Goal: Contribute content: Contribute content

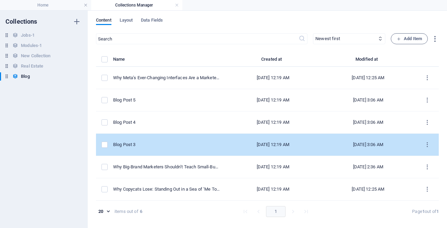
click at [124, 144] on div "Blog Post 3" at bounding box center [166, 145] width 107 height 6
select select "Marketing"
select select "Draft"
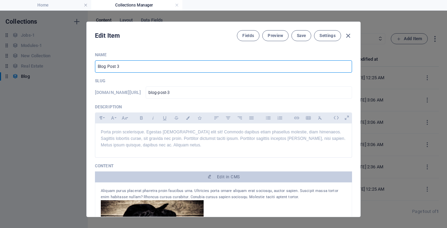
click at [170, 66] on input "Blog Post 3" at bounding box center [223, 66] width 257 height 12
paste input "The Model Trap: When Marketers Use Frameworks Without Thinking"
type input "The Model Trap: When Marketers Use Frameworks Without Thinking"
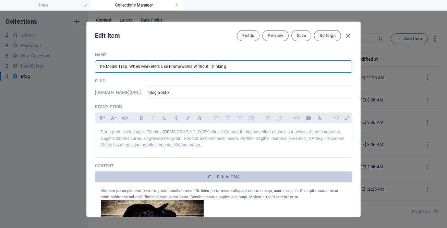
type input "the-model-trap-when-marketers-use-frameworks-without-thinking"
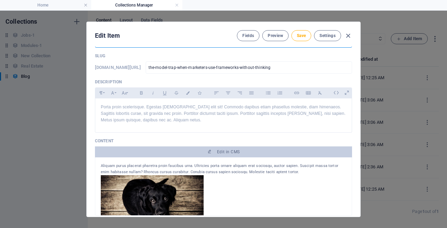
scroll to position [34, 0]
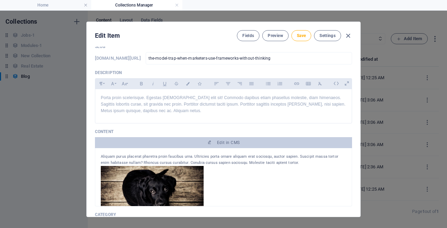
type input "The Model Trap: When Marketers Use Frameworks Without Thinking"
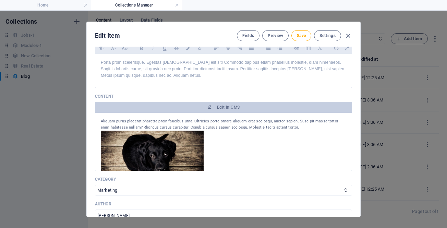
scroll to position [103, 0]
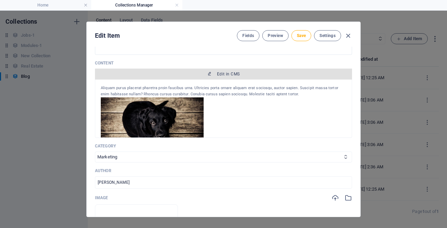
click at [223, 75] on span "Edit in CMS" at bounding box center [228, 73] width 23 height 5
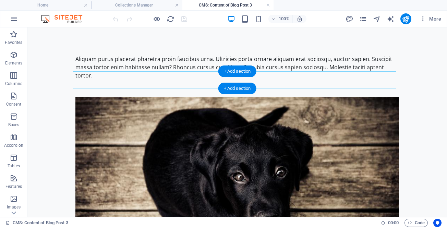
scroll to position [0, 0]
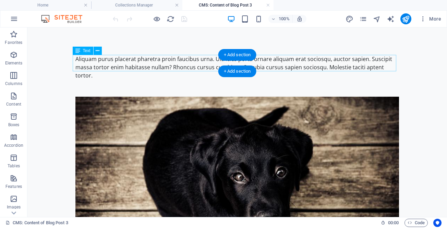
click at [201, 60] on div "Aliquam purus placerat pharetra proin faucibus urna. Ultricies porta ornare ali…" at bounding box center [236, 67] width 323 height 25
click at [124, 58] on div "Aliquam purus placerat pharetra proin faucibus urna. Ultricies porta ornare ali…" at bounding box center [236, 67] width 323 height 25
click at [124, 58] on div "Drag here to replace the existing content. Press “Ctrl” if you want to create a…" at bounding box center [236, 121] width 419 height 189
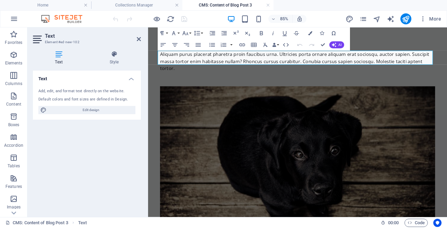
click at [222, 61] on div "Aliquam purus placerat pharetra proin faucibus urna. Ultricies porta ornare ali…" at bounding box center [323, 67] width 323 height 25
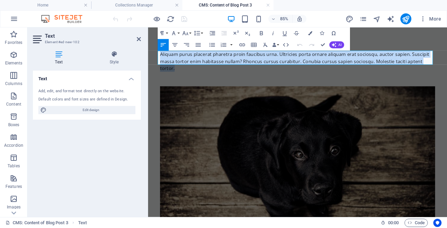
click at [222, 61] on div "Aliquam purus placerat pharetra proin faucibus urna. Ultricies porta ornare ali…" at bounding box center [323, 67] width 323 height 25
drag, startPoint x: 151, startPoint y: 28, endPoint x: 284, endPoint y: 44, distance: 133.6
click at [284, 44] on icon "button" at bounding box center [286, 44] width 6 height 3
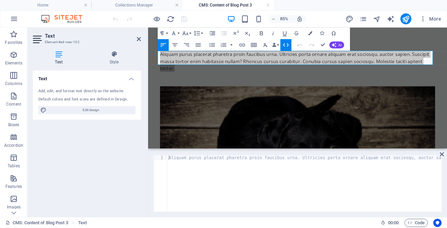
type textarea "Aliquam purus placerat pharetra proin faucibus urna. Ultricies porta ornare ali…"
click at [226, 180] on div "Aliquam purus placerat pharetra proin faucibus urna. Ultricies porta ornare ali…" at bounding box center [453, 187] width 573 height 64
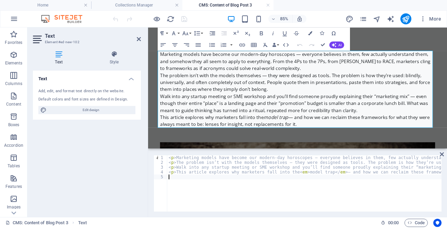
type textarea "<p>This article explores why marketers fall into the <em>model trap</em> — and …"
click at [442, 154] on icon at bounding box center [442, 153] width 4 height 5
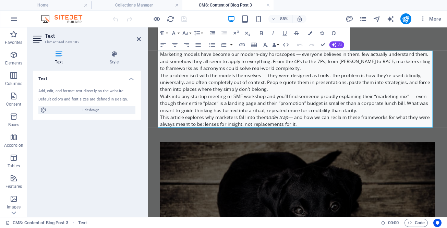
drag, startPoint x: 305, startPoint y: 72, endPoint x: 304, endPoint y: 77, distance: 5.2
click at [305, 72] on p "Marketing models have become our modern-day horoscopes — everyone believes in t…" at bounding box center [323, 67] width 323 height 25
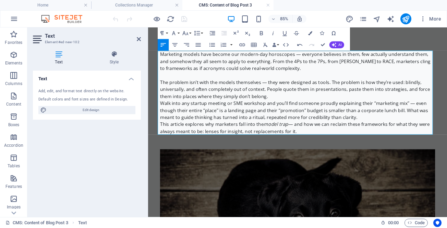
click at [297, 108] on p "The problem isn’t with the models themselves — they were designed as tools. The…" at bounding box center [323, 100] width 323 height 25
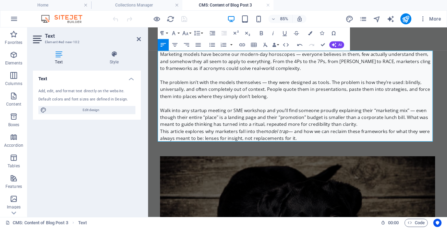
click at [394, 142] on p "Walk into any startup meeting or SME workshop and you’ll find someone proudly e…" at bounding box center [323, 133] width 323 height 25
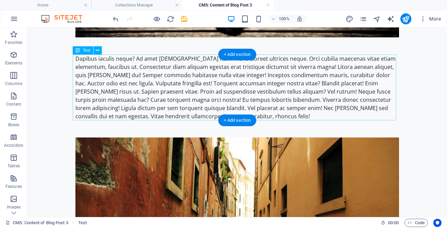
scroll to position [343, 0]
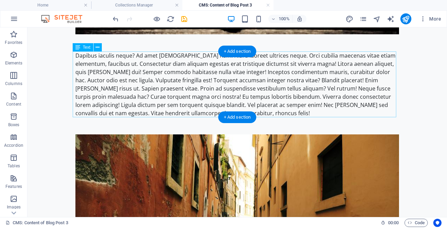
click at [161, 81] on div "Dapibus iaculis neque? Ad amet [DEMOGRAPHIC_DATA] nam! Nisi a laoreet ultrices …" at bounding box center [236, 84] width 323 height 66
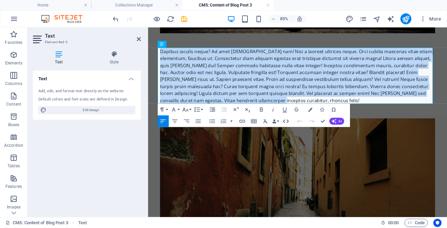
click at [284, 120] on icon "button" at bounding box center [285, 121] width 7 height 7
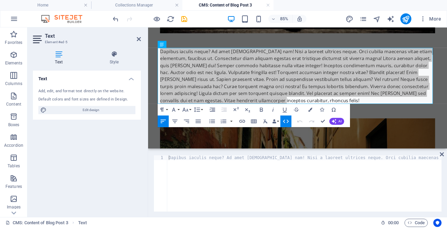
type textarea "Dapibus iaculis neque? Ad amet [DEMOGRAPHIC_DATA] nam! Nisi a laoreet ultrices …"
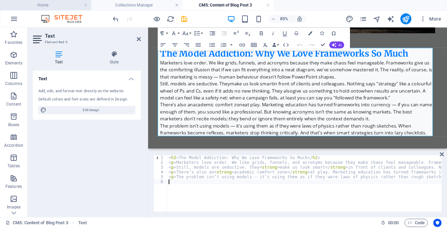
type textarea "<p>The problem isn’t using models — it’s using them as if they were laws of phy…"
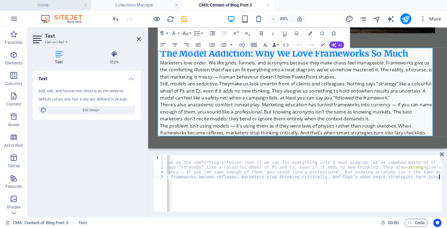
scroll to position [0, 293]
click at [442, 153] on icon at bounding box center [442, 153] width 4 height 5
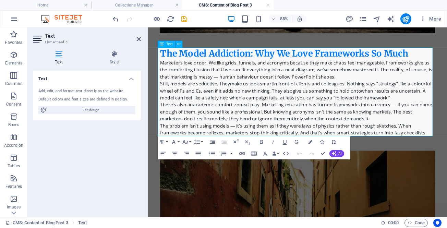
click at [401, 136] on p "There’s also an academic comfort zone at play. Marketing education has turned f…" at bounding box center [323, 126] width 323 height 25
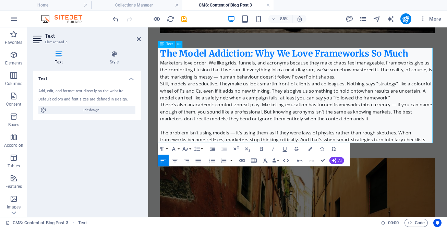
click at [442, 108] on p "Still, models are seductive. They make us look smart in front of clients and co…" at bounding box center [323, 101] width 323 height 25
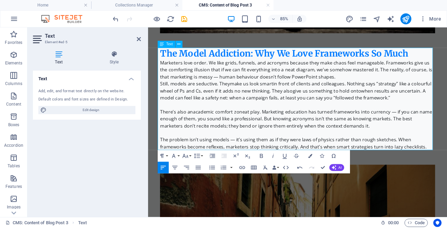
click at [426, 84] on p "Marketers love order. We like grids, funnels, and acronyms because they make ch…" at bounding box center [323, 77] width 323 height 25
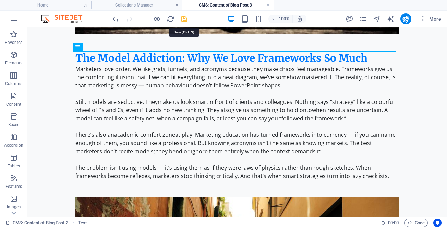
click at [184, 20] on icon "save" at bounding box center [184, 19] width 8 height 8
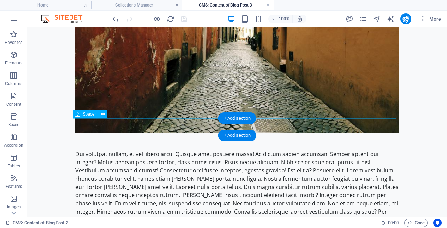
scroll to position [631, 0]
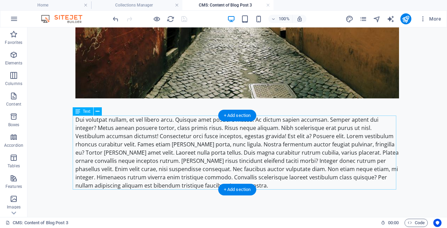
click at [165, 136] on div "Dui volutpat nullam, et vel libero arcu. Quisque amet posuere massa! Ac dictum …" at bounding box center [236, 152] width 323 height 74
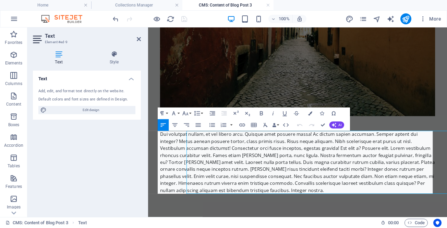
scroll to position [598, 0]
click at [179, 165] on div "Dui volutpat nullam, et vel libero arcu. Quisque amet posuere massa! Ac dictum …" at bounding box center [323, 186] width 323 height 74
click at [285, 124] on icon "button" at bounding box center [285, 125] width 7 height 7
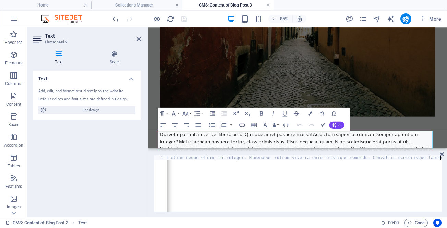
scroll to position [0, 2074]
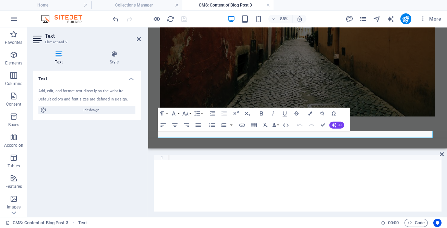
type textarea "<"
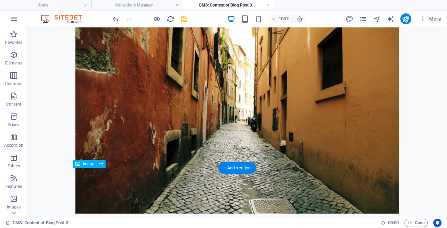
scroll to position [557, 0]
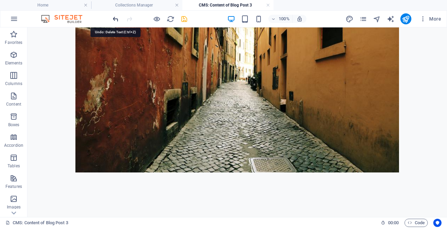
click at [115, 18] on icon "undo" at bounding box center [116, 19] width 8 height 8
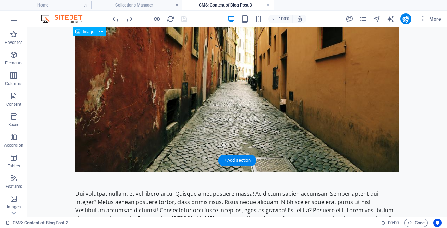
scroll to position [631, 0]
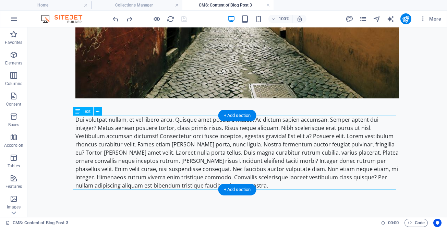
click at [237, 129] on div "Dui volutpat nullam, et vel libero arcu. Quisque amet posuere massa! Ac dictum …" at bounding box center [236, 152] width 323 height 74
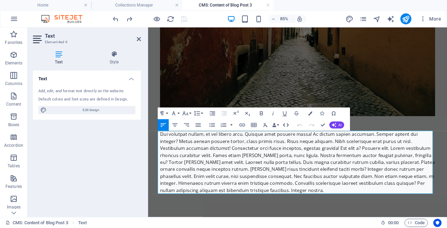
click at [283, 127] on icon "button" at bounding box center [285, 125] width 7 height 7
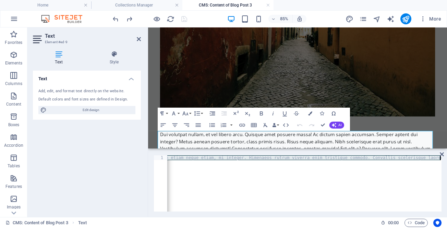
scroll to position [0, 0]
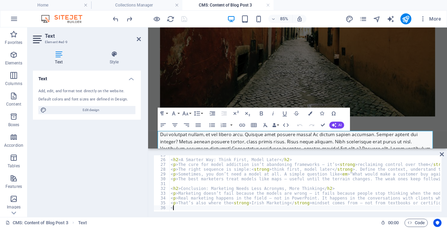
type textarea "<p>That’s also where the <strong>Irish Marketing</strong> mindset comes from — …"
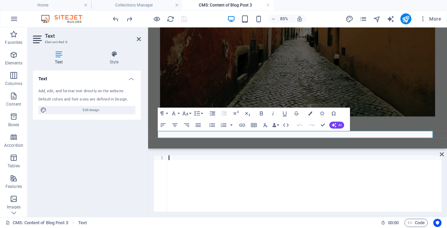
paste textarea "<p>So maybe the next time you reach for a framework, pause and ask: <em>“Is thi…"
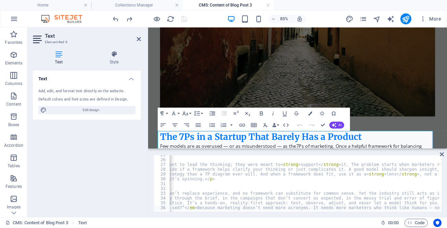
scroll to position [118, 0]
click at [268, 196] on div "< h2 > A Smarter Way: Think First, Model Later </ h2 > < p > The cure for model…" at bounding box center [345, 184] width 1026 height 64
click at [272, 205] on div "< h2 > A Smarter Way: Think First, Model Later </ h2 > < p > The cure for model…" at bounding box center [345, 184] width 1026 height 64
type textarea "<p>So maybe the next time you reach for a framework, pause and ask: <em>“Is thi…"
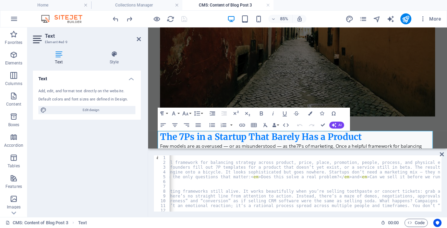
scroll to position [0, 103]
click at [443, 154] on icon at bounding box center [442, 153] width 4 height 5
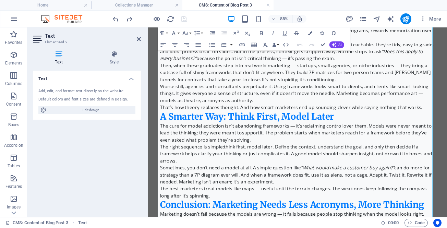
scroll to position [1196, 0]
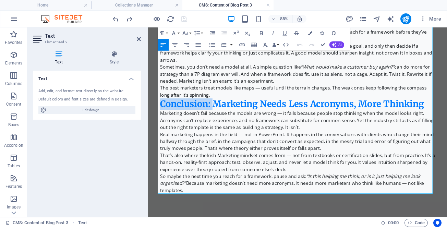
drag, startPoint x: 223, startPoint y: 116, endPoint x: 161, endPoint y: 120, distance: 62.2
click at [162, 120] on h2 "Conclusion: Marketing Needs Less Acronyms, More Thinking" at bounding box center [323, 117] width 323 height 13
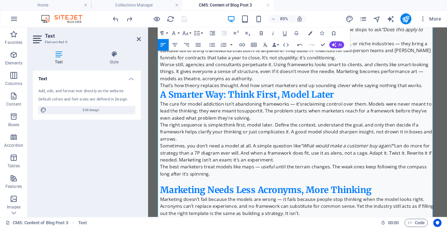
scroll to position [1093, 0]
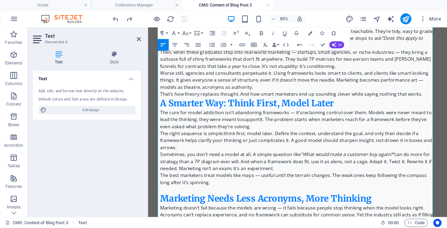
click at [446, 107] on p "That’s how theory replaces thought. And how smart marketers end up sounding cle…" at bounding box center [323, 106] width 323 height 8
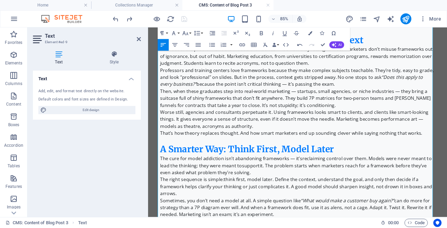
scroll to position [990, 0]
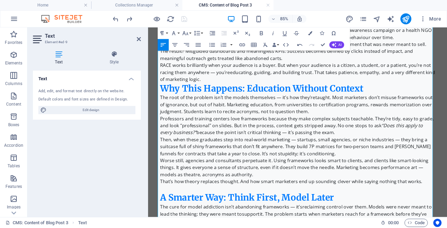
click at [404, 89] on p "RACE works brilliantly when your audience is a buyer. But when your audience is…" at bounding box center [323, 80] width 323 height 25
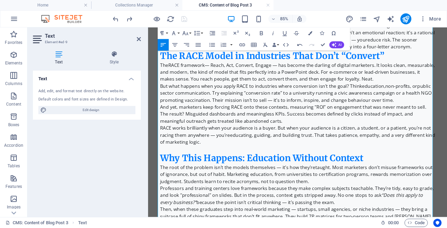
scroll to position [853, 0]
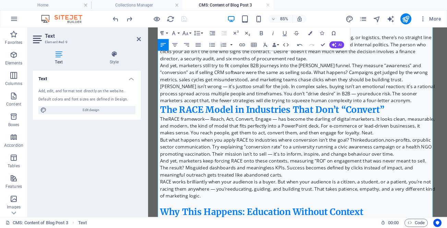
click at [436, 111] on p "[PERSON_NAME] isn’t wrong — it’s just too small for the job . In complex sales,…" at bounding box center [323, 105] width 323 height 25
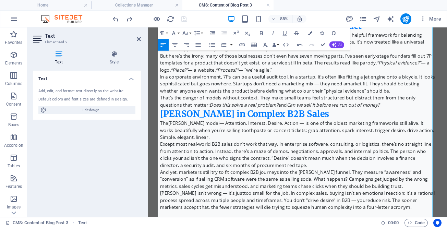
scroll to position [716, 0]
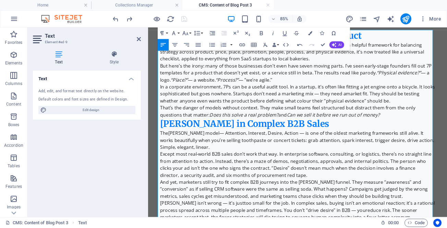
click at [402, 130] on p "That’s the danger of models without context. They make small teams feel structu…" at bounding box center [323, 126] width 323 height 16
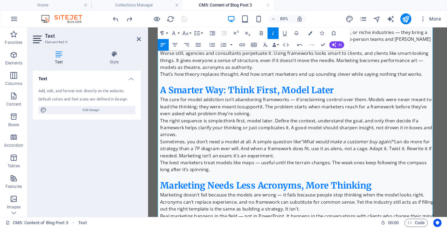
scroll to position [1230, 0]
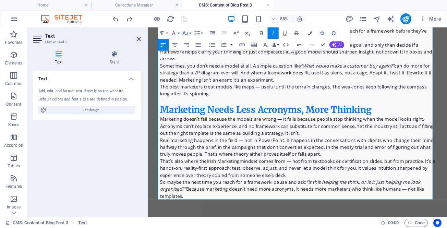
click at [360, 150] on p "Marketing doesn’t fail because the models are wrong — it fails because people s…" at bounding box center [323, 143] width 323 height 25
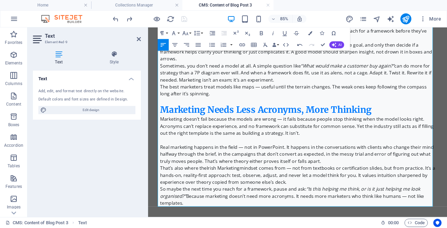
click at [354, 185] on p "Real marketing happens in the field — not in PowerPoint. It happens in the conv…" at bounding box center [323, 176] width 323 height 25
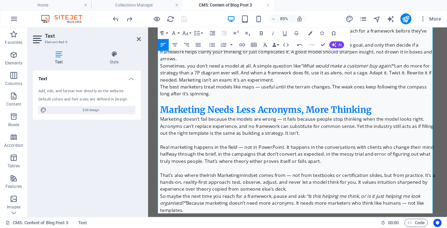
click at [325, 218] on p "That’s also where the Irish Marketing mindset comes from — not from textbooks o…" at bounding box center [323, 209] width 323 height 25
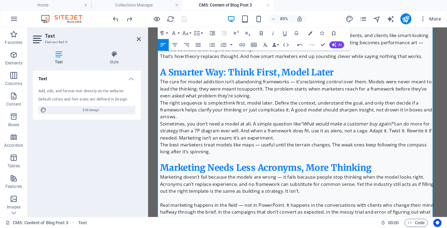
scroll to position [1125, 0]
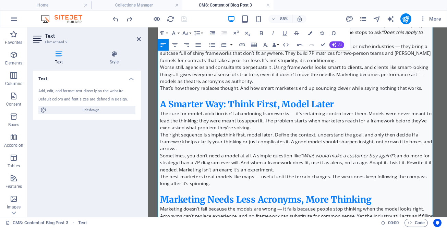
click at [318, 196] on p "Sometimes, you don’t need a model at all. A simple question like “What would ma…" at bounding box center [323, 186] width 323 height 25
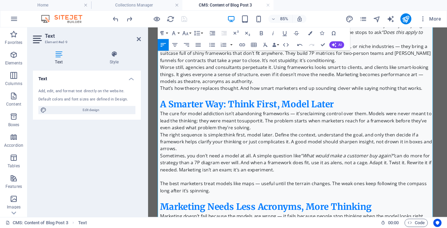
click at [309, 172] on p "The right sequence is simple: think first, model later . Define the context, un…" at bounding box center [323, 161] width 323 height 25
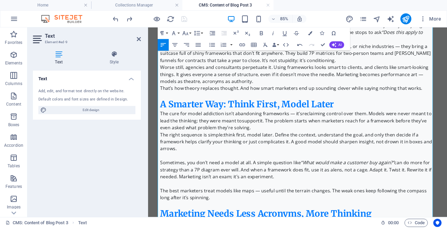
click at [325, 143] on p "The cure for model addiction isn’t abandoning frameworks — it’s reclaiming cont…" at bounding box center [323, 137] width 323 height 25
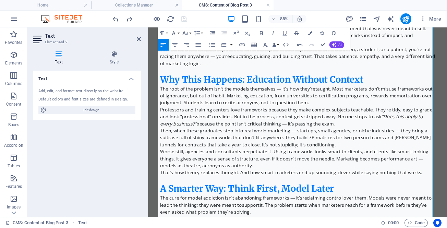
scroll to position [1056, 0]
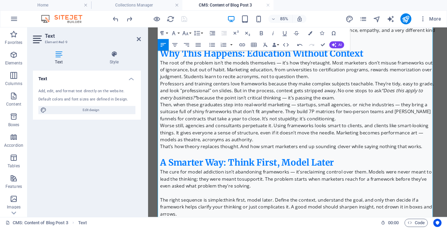
click at [335, 160] on p "Worse still, agencies and consultants perpetuate it. Using frameworks looks sma…" at bounding box center [323, 151] width 323 height 25
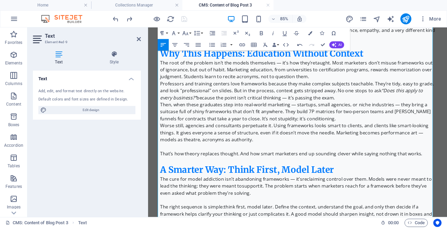
click at [358, 135] on p "Then, when these graduates step into real-world marketing — startups, small age…" at bounding box center [323, 126] width 323 height 25
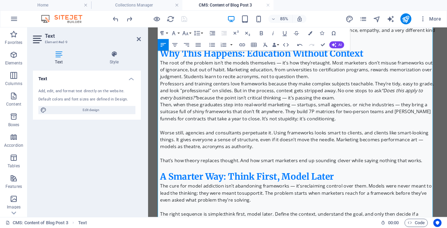
click at [360, 109] on p "Professors and training centers love frameworks because they make complex subje…" at bounding box center [323, 101] width 323 height 25
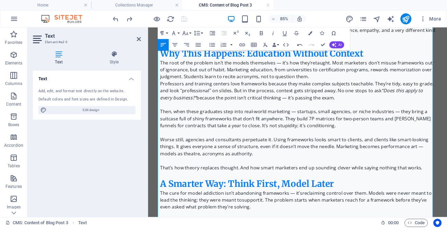
click at [362, 86] on p "The root of the problem isn’t the models themselves — it’s how they’re taught .…" at bounding box center [323, 77] width 323 height 25
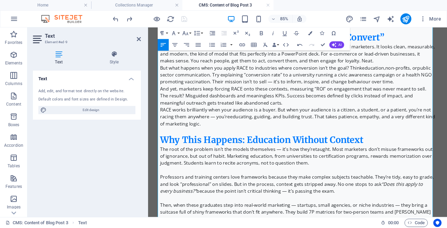
scroll to position [953, 0]
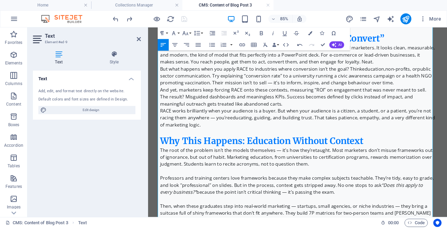
click at [316, 114] on p "And yet, marketers keep forcing RACE onto these contexts, measuring “ROI” on en…" at bounding box center [323, 109] width 323 height 25
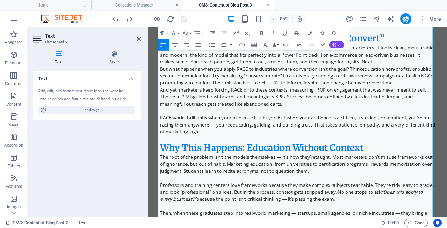
scroll to position [919, 0]
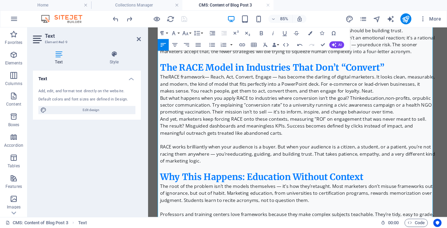
click at [435, 128] on p "But what happens when you apply RACE to industries where conversion isn’t the g…" at bounding box center [323, 118] width 323 height 25
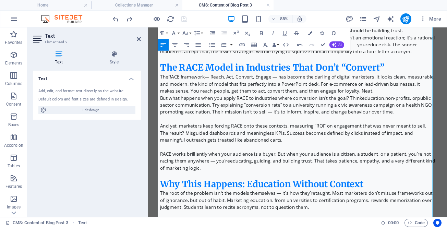
click at [419, 103] on p "The RACE framework — Reach, Act, Convert, Engage — has become the darling of di…" at bounding box center [323, 94] width 323 height 25
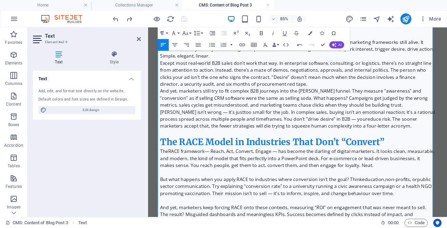
scroll to position [816, 0]
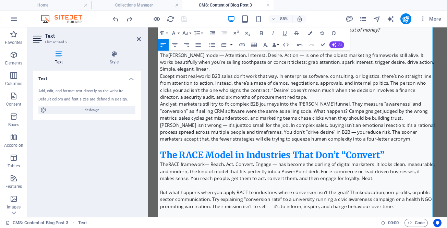
click at [391, 136] on p "And yet, marketers still try to fit complex B2B journeys into the [PERSON_NAME]…" at bounding box center [323, 125] width 323 height 25
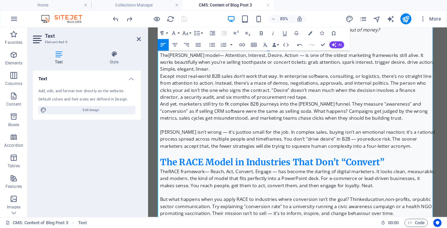
click at [345, 107] on p "Except most real-world B2B sales don’t work that way. In enterprise software, c…" at bounding box center [323, 97] width 323 height 33
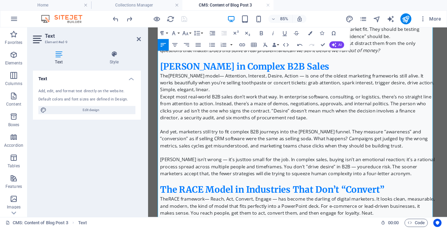
scroll to position [782, 0]
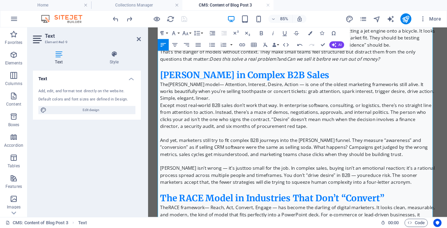
click at [332, 110] on p "The [PERSON_NAME] model — Attention, Interest, Desire, Action — is one of the o…" at bounding box center [323, 102] width 323 height 25
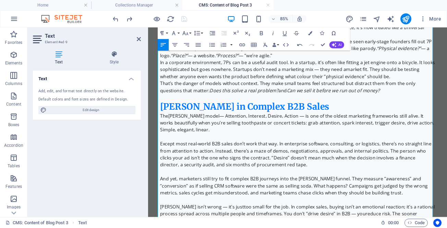
scroll to position [713, 0]
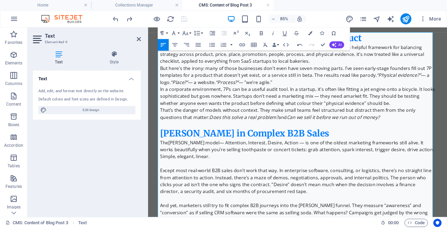
click at [432, 117] on p "In a corporate environment, 7Ps can be a useful audit tool. In a startup, it’s …" at bounding box center [323, 108] width 323 height 25
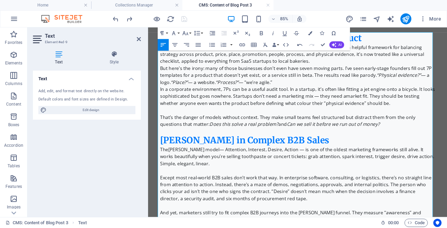
click at [391, 90] on p "But here’s the irony: many of those businesses don’t even have seven moving par…" at bounding box center [323, 83] width 323 height 25
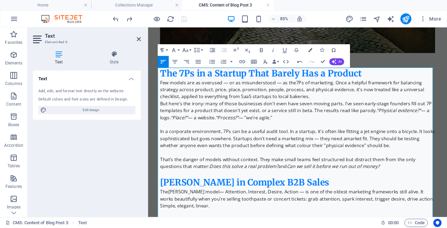
scroll to position [645, 0]
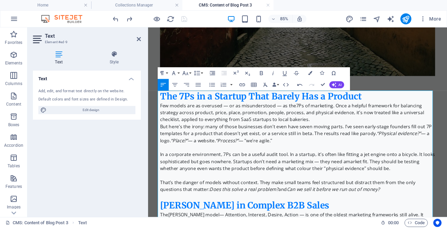
click at [366, 131] on p "Few models are as overused — or as misunderstood — as the 7Ps of marketing . On…" at bounding box center [323, 127] width 323 height 25
click at [364, 133] on p "Few models are as overused — or as misunderstood — as the 7Ps of marketing . On…" at bounding box center [323, 127] width 323 height 25
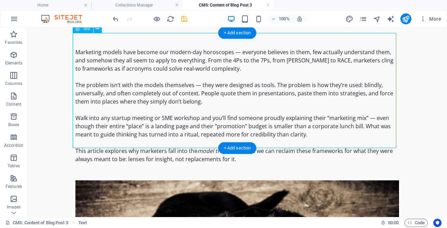
scroll to position [0, 0]
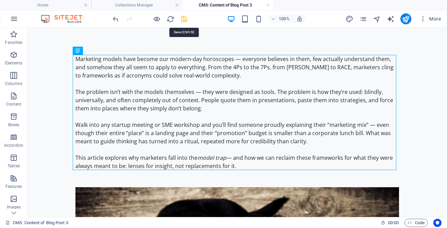
click at [184, 19] on icon "save" at bounding box center [184, 19] width 8 height 8
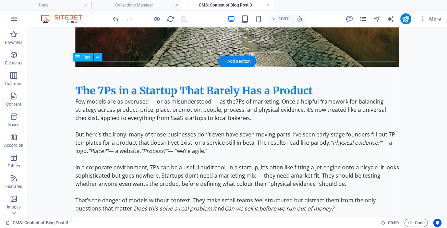
scroll to position [651, 0]
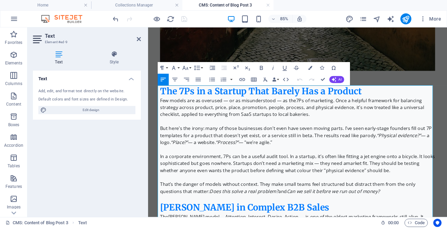
click at [322, 114] on strong "7Ps of marketing" at bounding box center [344, 113] width 44 height 8
click at [361, 114] on p "Few models are as overused — or as misunderstood — as the 7Ps of marketing . On…" at bounding box center [323, 121] width 323 height 25
click at [242, 79] on icon "button" at bounding box center [241, 79] width 7 height 7
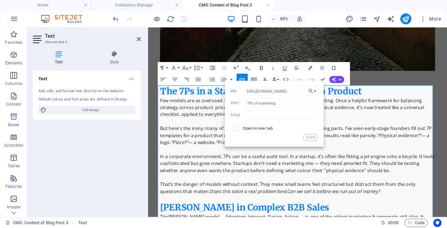
scroll to position [0, 126]
type input "[URL][DOMAIN_NAME]"
click at [257, 128] on label "Open in new tab" at bounding box center [258, 128] width 30 height 5
click at [310, 138] on button "Insert" at bounding box center [310, 137] width 15 height 7
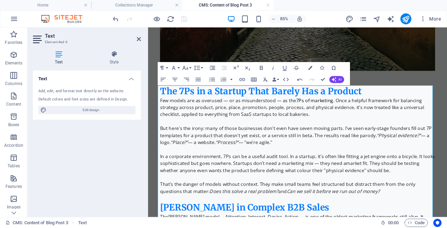
click at [342, 131] on p "Few models are as overused — or as misunderstood — as the 7Ps of marketing . On…" at bounding box center [323, 121] width 323 height 25
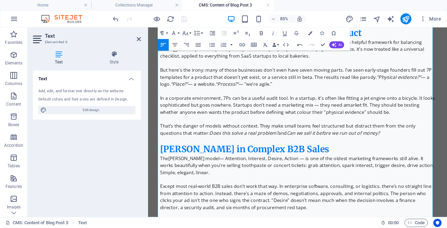
scroll to position [754, 0]
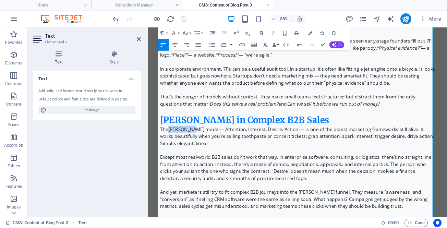
drag, startPoint x: 170, startPoint y: 147, endPoint x: 200, endPoint y: 146, distance: 30.5
click at [200, 146] on p "The [PERSON_NAME] model — Attention, Interest, Desire, Action — is one of the o…" at bounding box center [323, 155] width 323 height 25
type input "[PERSON_NAME] model"
click at [242, 45] on icon "button" at bounding box center [241, 44] width 7 height 7
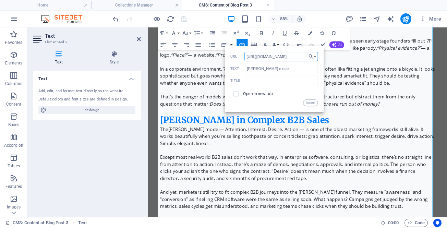
scroll to position [0, 22]
type input "[URL][DOMAIN_NAME]"
click at [236, 94] on input "checkbox" at bounding box center [234, 92] width 5 height 5
checkbox input "true"
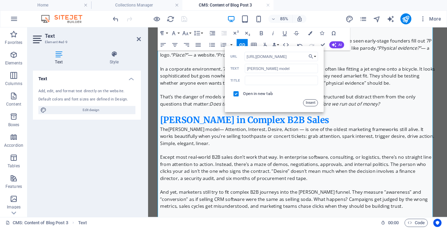
click at [307, 102] on button "Insert" at bounding box center [310, 102] width 15 height 7
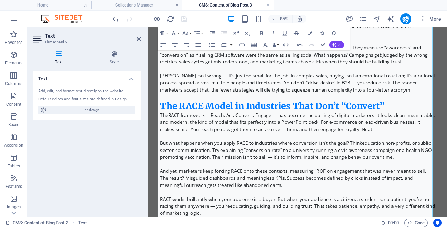
scroll to position [925, 0]
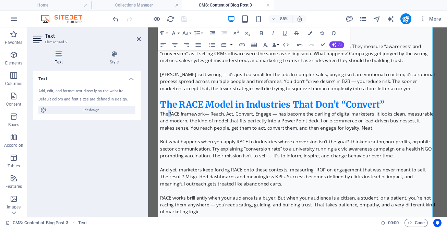
click at [172, 129] on strong "RACE framework" at bounding box center [193, 129] width 43 height 8
click at [211, 127] on strong "RACE framework" at bounding box center [193, 129] width 43 height 8
click at [212, 129] on strong "RACE framework" at bounding box center [193, 129] width 43 height 8
type input "RACE framework"
checkbox input "false"
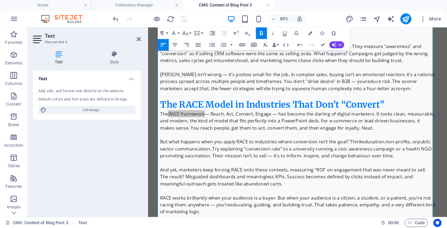
click at [242, 45] on icon "button" at bounding box center [242, 45] width 6 height 3
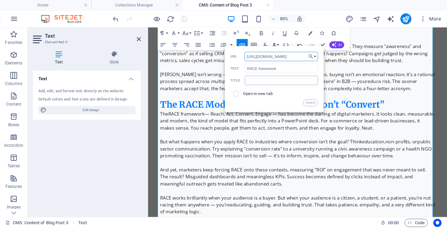
scroll to position [0, 164]
type input "[URL][DOMAIN_NAME]"
click at [237, 94] on input "checkbox" at bounding box center [234, 92] width 5 height 5
checkbox input "true"
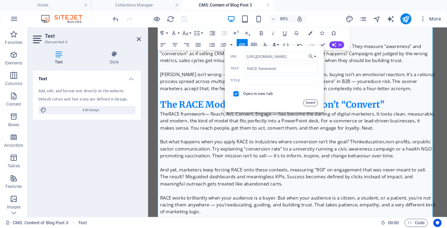
click at [307, 103] on button "Insert" at bounding box center [310, 102] width 15 height 7
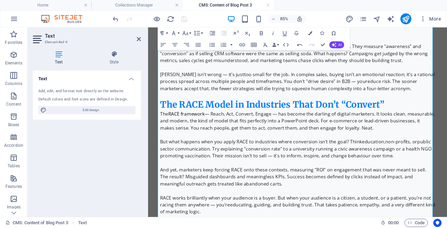
click at [220, 129] on p "The RACE framework — Reach, Act, Convert, Engage — has become the darling of di…" at bounding box center [323, 137] width 323 height 25
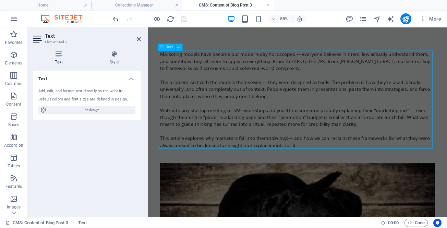
click at [188, 82] on div "Marketing models have become our modern-day horoscopes — everyone believes in t…" at bounding box center [323, 112] width 323 height 115
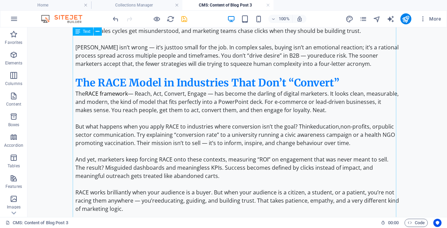
scroll to position [956, 0]
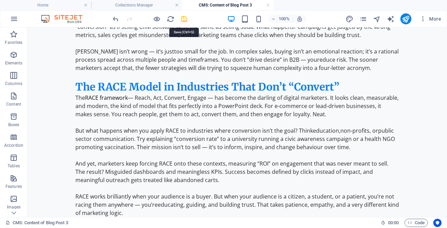
click at [183, 20] on icon "save" at bounding box center [184, 19] width 8 height 8
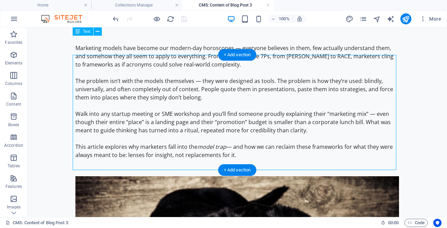
scroll to position [0, 0]
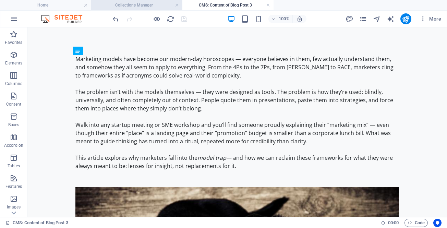
click at [147, 2] on h4 "Collections Manager" at bounding box center [136, 5] width 91 height 8
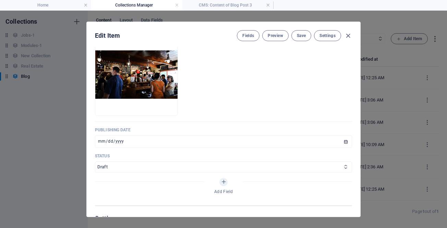
scroll to position [240, 0]
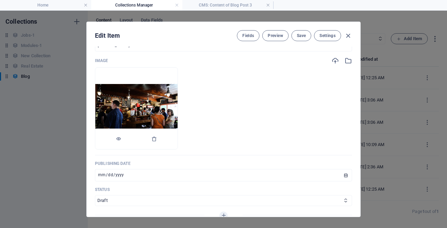
click at [156, 109] on img at bounding box center [136, 108] width 82 height 48
click at [164, 106] on img at bounding box center [136, 108] width 82 height 48
click at [178, 138] on div at bounding box center [136, 138] width 82 height 21
click at [157, 138] on icon "button" at bounding box center [153, 138] width 5 height 5
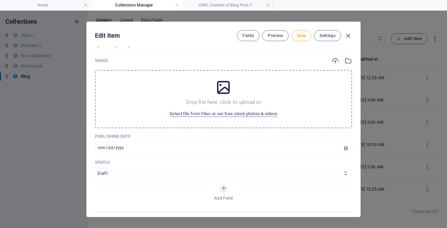
click at [201, 97] on div "Drop file here, click to upload or Select file from Files or our free stock pho…" at bounding box center [223, 99] width 257 height 58
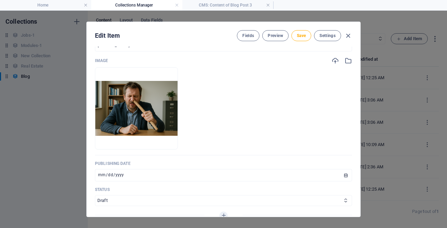
scroll to position [274, 0]
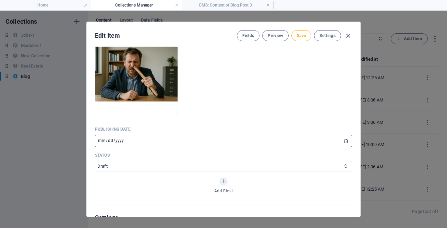
click at [344, 140] on input "[DATE]" at bounding box center [223, 141] width 257 height 12
type input "[DATE]"
click at [299, 36] on span "Save" at bounding box center [301, 35] width 9 height 5
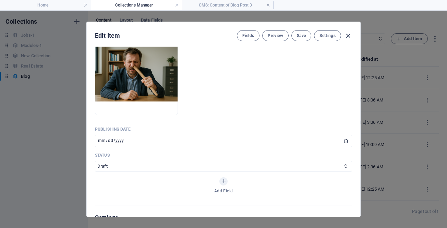
click at [347, 35] on icon "button" at bounding box center [348, 36] width 8 height 8
type input "the-model-trap-when-marketers-use-frameworks-without-thinking"
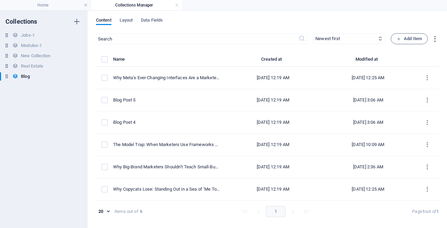
scroll to position [233, 0]
click at [176, 3] on link at bounding box center [177, 5] width 4 height 7
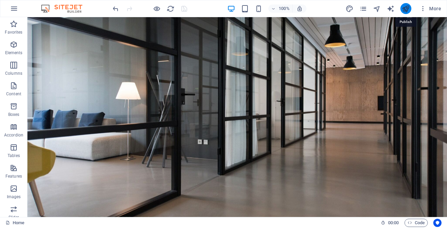
click at [405, 6] on icon "publish" at bounding box center [406, 9] width 8 height 8
